Goal: Information Seeking & Learning: Learn about a topic

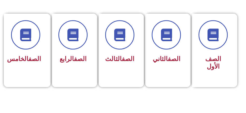
scroll to position [151, 0]
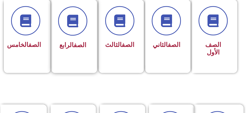
click at [81, 50] on div "الصف الرابع" at bounding box center [72, 45] width 29 height 12
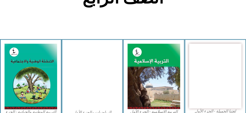
scroll to position [151, 0]
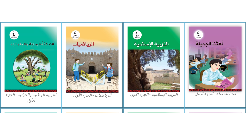
click at [81, 50] on img at bounding box center [92, 59] width 53 height 66
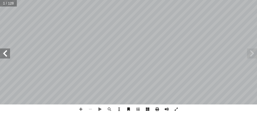
click at [8, 58] on span at bounding box center [5, 54] width 10 height 10
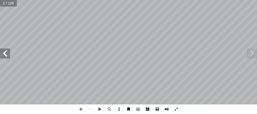
click at [8, 58] on span at bounding box center [5, 54] width 10 height 10
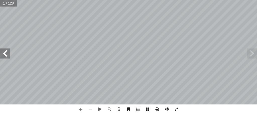
click at [8, 58] on span at bounding box center [5, 54] width 10 height 10
click at [177, 108] on span at bounding box center [177, 110] width 10 height 10
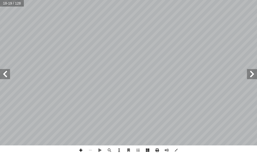
click at [80, 112] on span at bounding box center [81, 150] width 10 height 10
click at [0, 0] on div "1 ٤ لمنازل: � ) على لوحة 1 + 999999 لحسابية ( � لعملية � ُ ل ِّ ث َ م أ � ٣ الو…" at bounding box center [128, 77] width 257 height 155
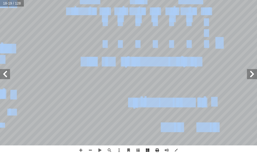
click at [133, 112] on div "1 ٤ لمنازل: � ) على لوحة 1 + 999999 لحسابية ( � لعملية � ُ ل ِّ ث َ م أ � ٣ الو…" at bounding box center [128, 77] width 257 height 155
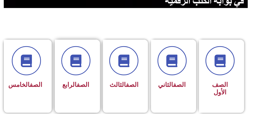
scroll to position [126, 0]
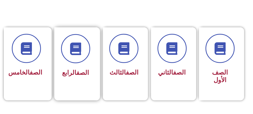
click at [81, 78] on div "الصف الرابع" at bounding box center [75, 73] width 29 height 12
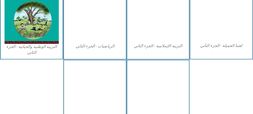
scroll to position [302, 0]
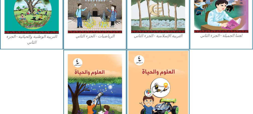
click at [149, 90] on img at bounding box center [158, 88] width 60 height 74
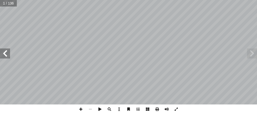
click at [177, 110] on span at bounding box center [177, 110] width 10 height 10
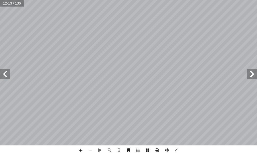
click at [80, 114] on span at bounding box center [81, 150] width 10 height 10
click at [90, 114] on span at bounding box center [91, 150] width 10 height 10
click at [80, 114] on span at bounding box center [81, 150] width 10 height 10
click at [91, 114] on span at bounding box center [91, 150] width 10 height 10
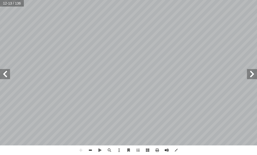
click at [89, 114] on span at bounding box center [91, 150] width 10 height 10
